Goal: Task Accomplishment & Management: Complete application form

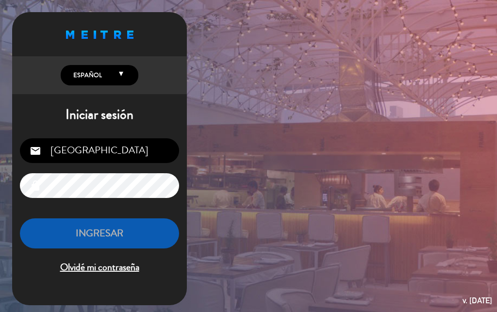
click at [107, 153] on input "[GEOGRAPHIC_DATA]" at bounding box center [99, 150] width 159 height 25
click at [130, 150] on input "[GEOGRAPHIC_DATA]" at bounding box center [99, 150] width 159 height 25
type input "O"
type input "[PERSON_NAME][EMAIL_ADDRESS][DOMAIN_NAME]"
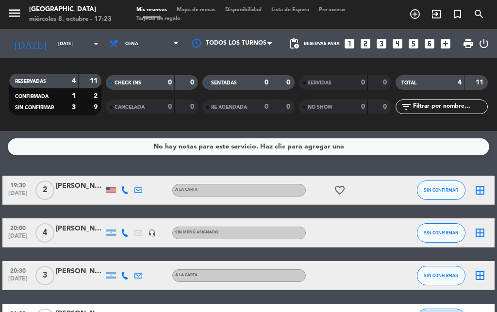
scroll to position [69, 0]
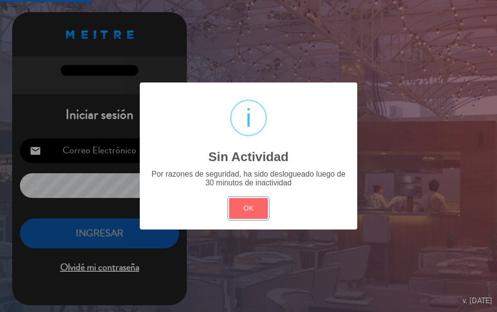
type input "[PERSON_NAME][EMAIL_ADDRESS][DOMAIN_NAME]"
click at [256, 211] on button "OK" at bounding box center [248, 208] width 39 height 21
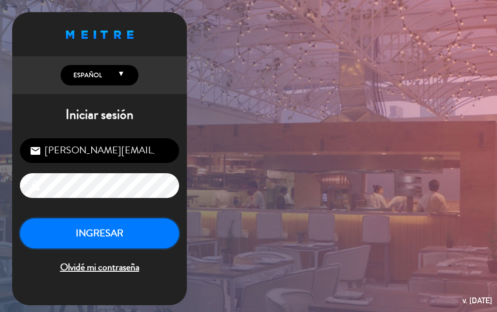
click at [113, 229] on button "INGRESAR" at bounding box center [99, 233] width 159 height 31
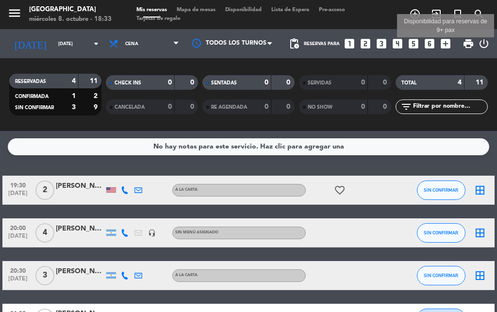
click at [413, 13] on icon "add_circle_outline" at bounding box center [415, 14] width 12 height 12
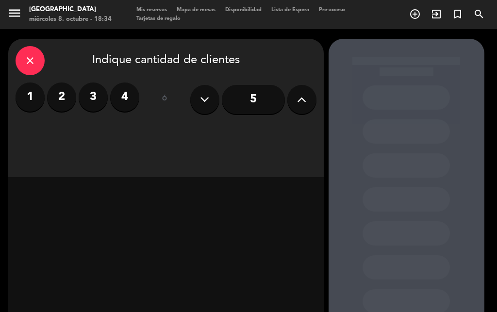
click at [129, 97] on label "4" at bounding box center [124, 97] width 29 height 29
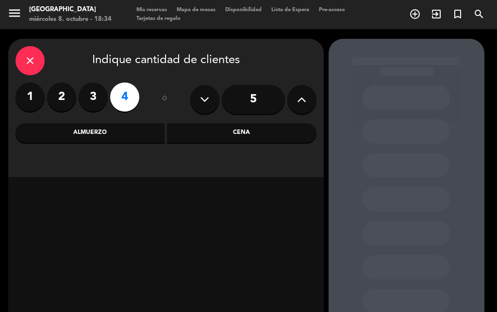
click at [238, 134] on div "Cena" at bounding box center [241, 132] width 149 height 19
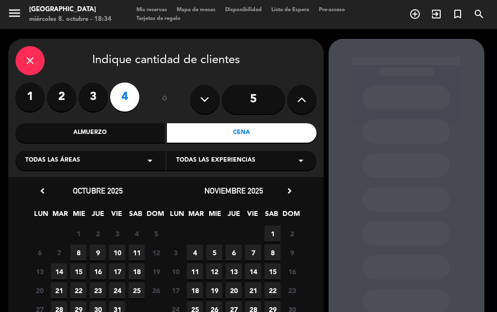
click at [72, 250] on span "8" at bounding box center [78, 253] width 16 height 16
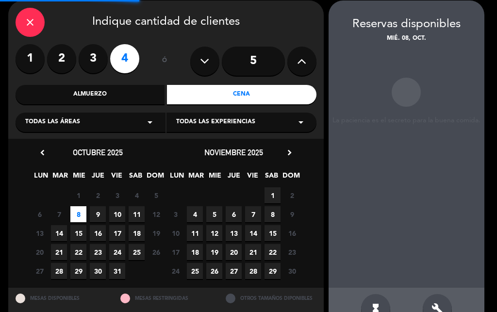
scroll to position [39, 0]
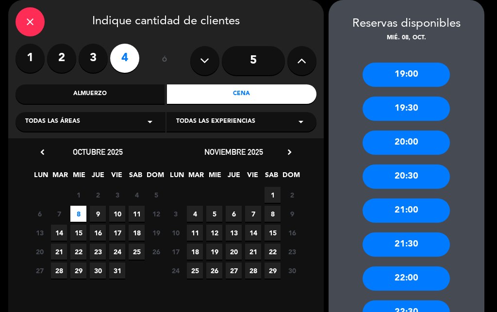
click at [400, 73] on div "19:00" at bounding box center [406, 75] width 87 height 24
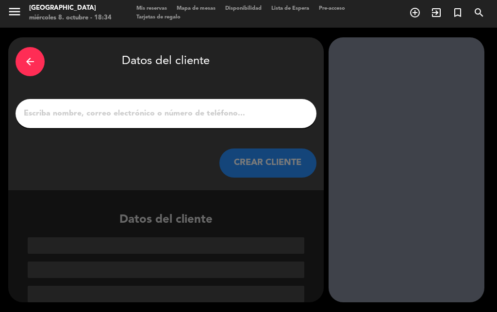
click at [210, 117] on input "1" at bounding box center [166, 114] width 286 height 14
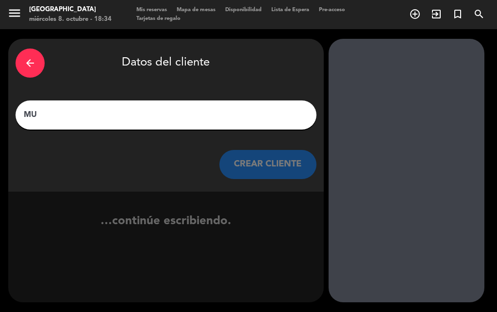
scroll to position [0, 0]
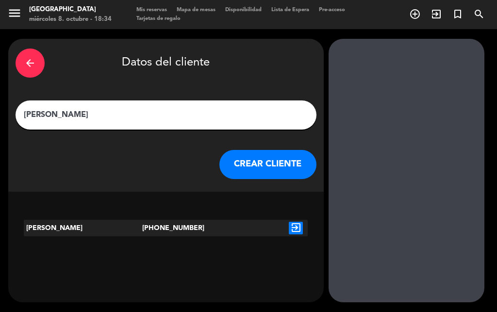
type input "[PERSON_NAME]"
click at [283, 175] on button "CREAR CLIENTE" at bounding box center [267, 164] width 97 height 29
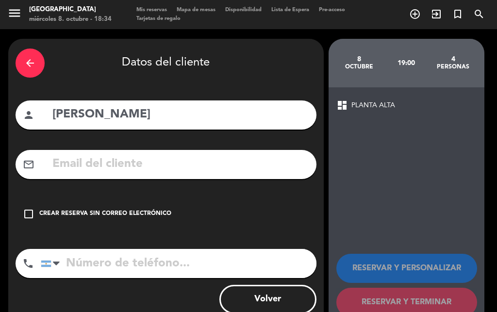
click at [27, 216] on icon "check_box_outline_blank" at bounding box center [29, 214] width 12 height 12
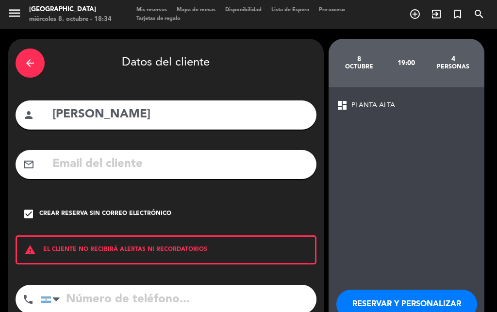
scroll to position [62, 0]
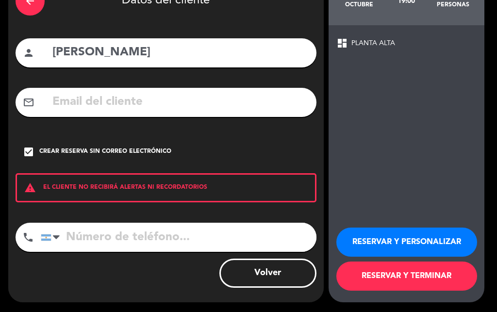
click at [390, 273] on button "RESERVAR Y TERMINAR" at bounding box center [406, 276] width 141 height 29
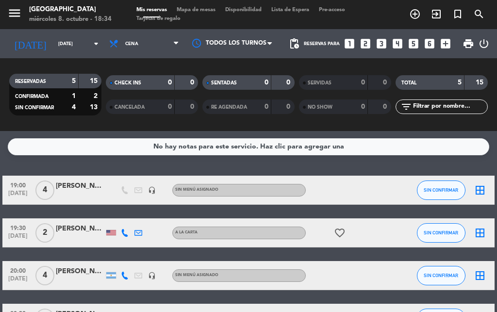
click at [78, 189] on div "[PERSON_NAME]" at bounding box center [80, 186] width 49 height 11
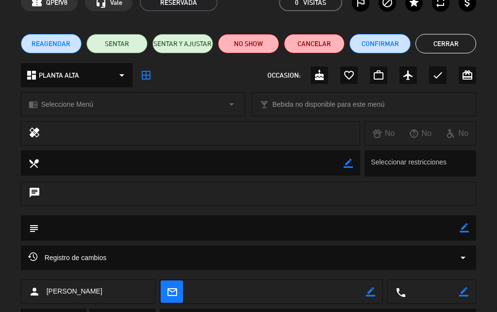
scroll to position [93, 0]
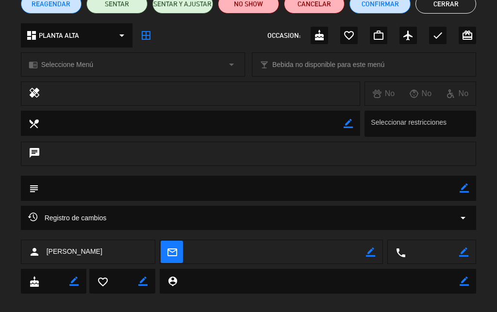
click at [461, 189] on icon "border_color" at bounding box center [464, 187] width 9 height 9
click at [321, 195] on textarea at bounding box center [249, 188] width 421 height 25
type textarea "HOTEL PALLADIO"
click at [467, 186] on icon at bounding box center [464, 187] width 9 height 9
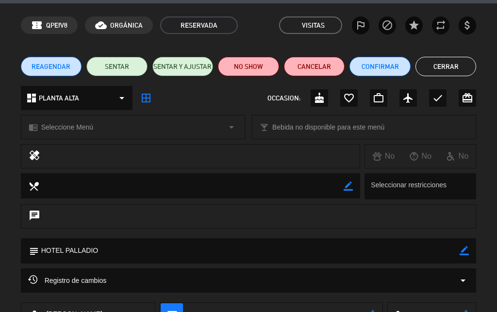
scroll to position [0, 0]
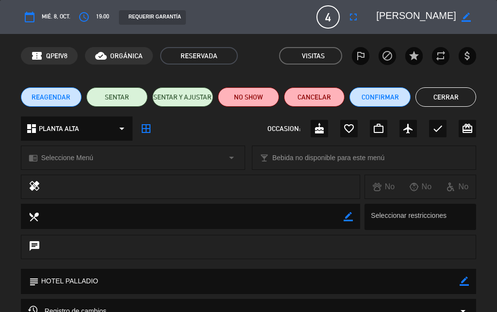
click at [444, 99] on button "Cerrar" at bounding box center [445, 96] width 61 height 19
